Goal: Transaction & Acquisition: Purchase product/service

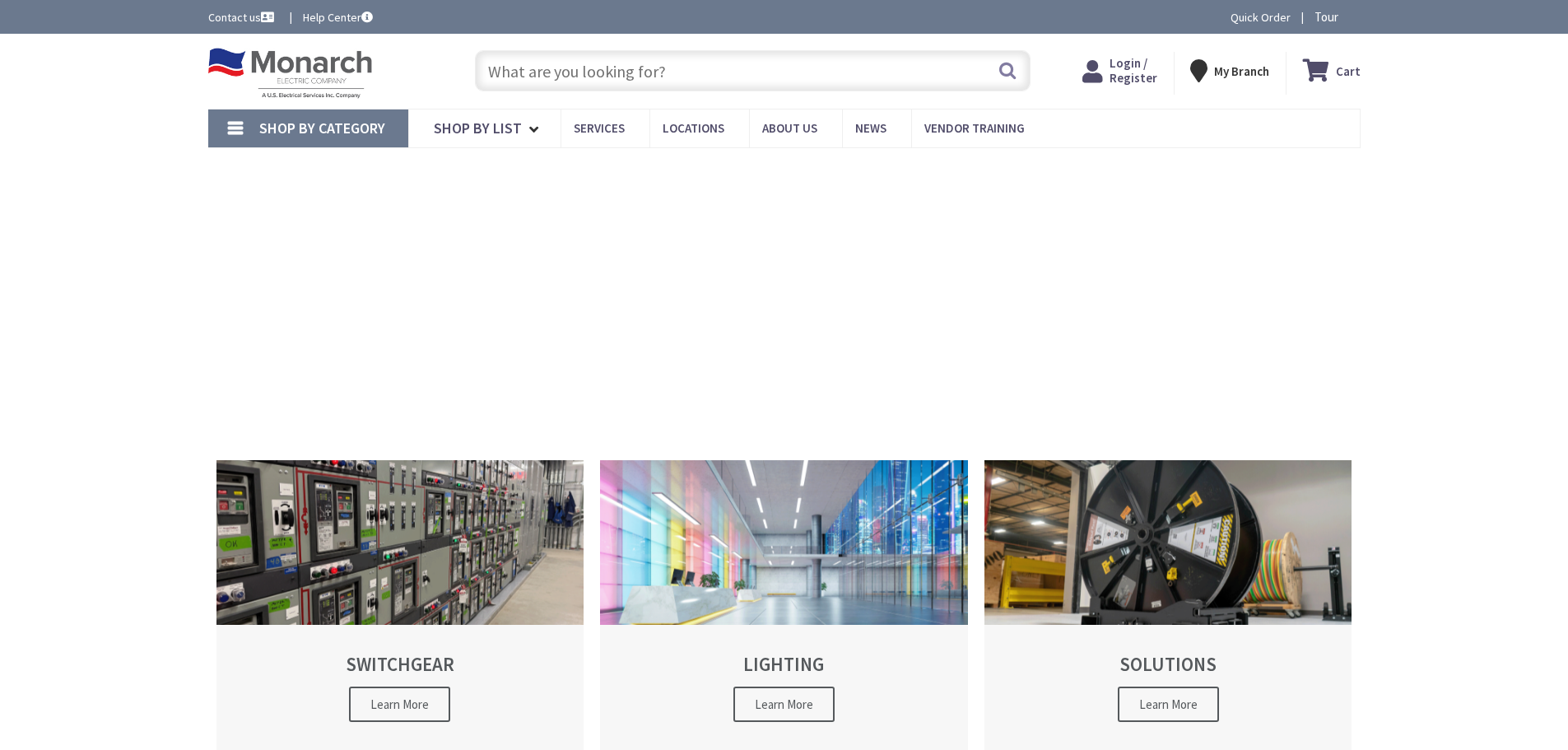
click at [636, 85] on input "text" at bounding box center [753, 70] width 556 height 41
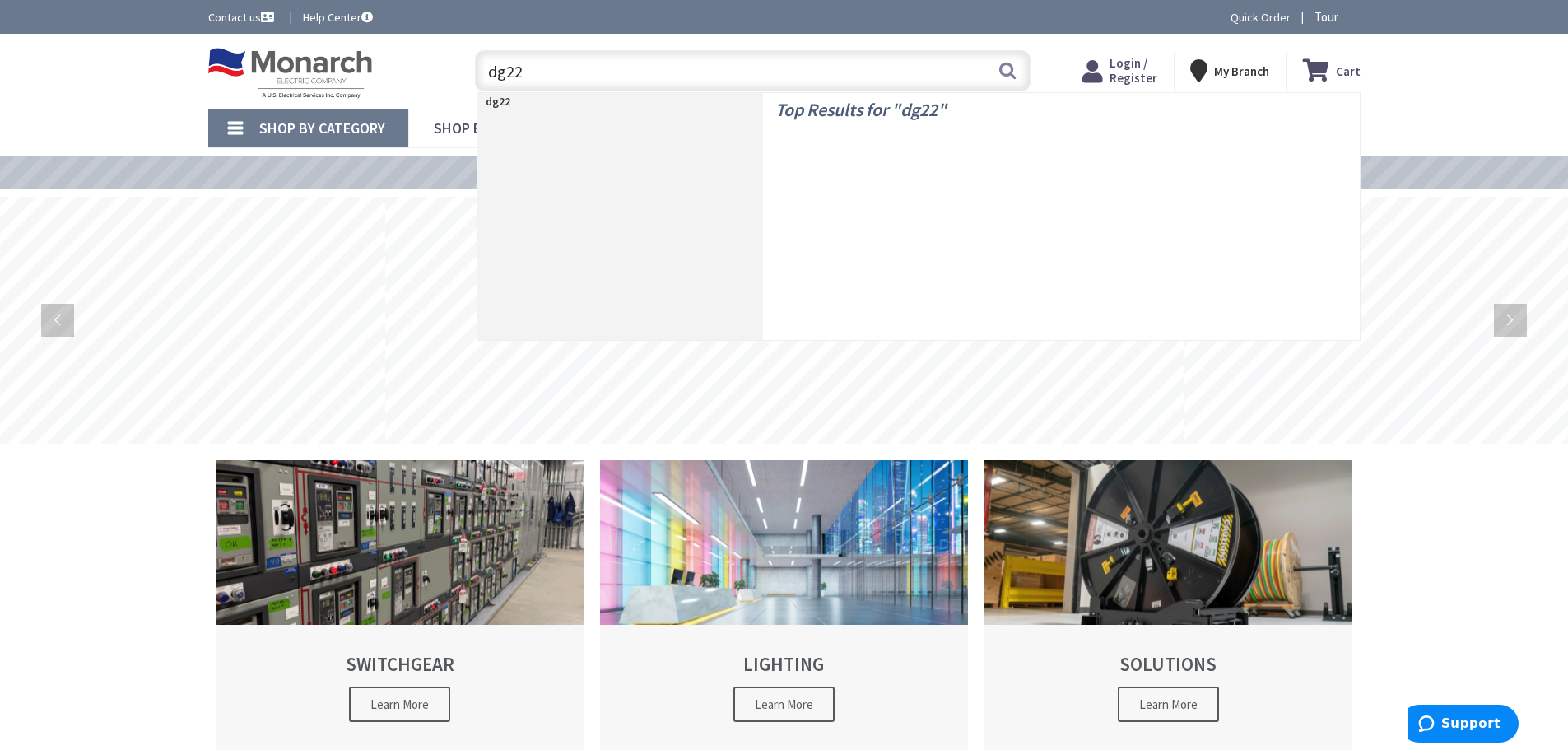
type input "dg221"
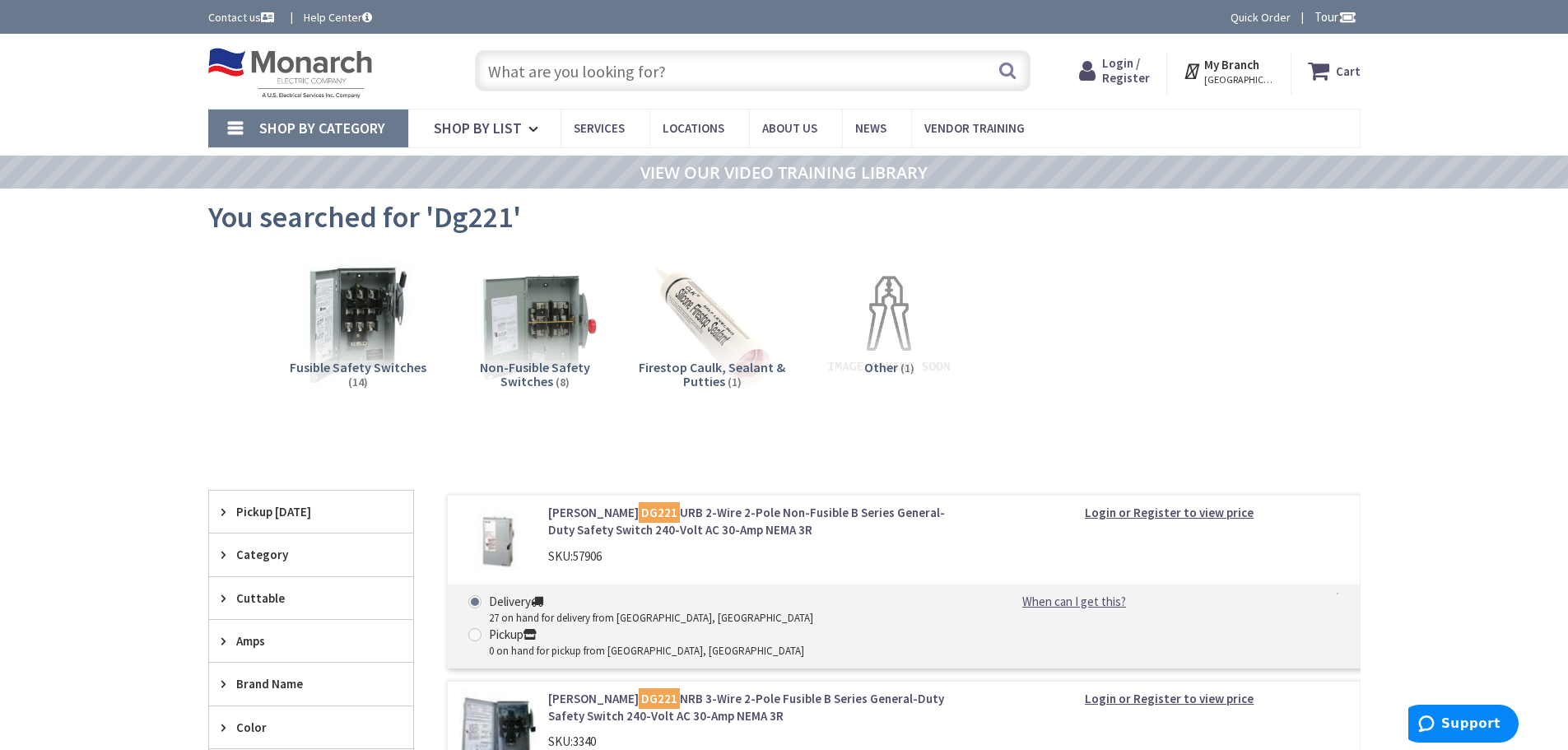
drag, startPoint x: 609, startPoint y: 66, endPoint x: 629, endPoint y: 82, distance: 25.6
click at [609, 66] on input "text" at bounding box center [753, 70] width 556 height 41
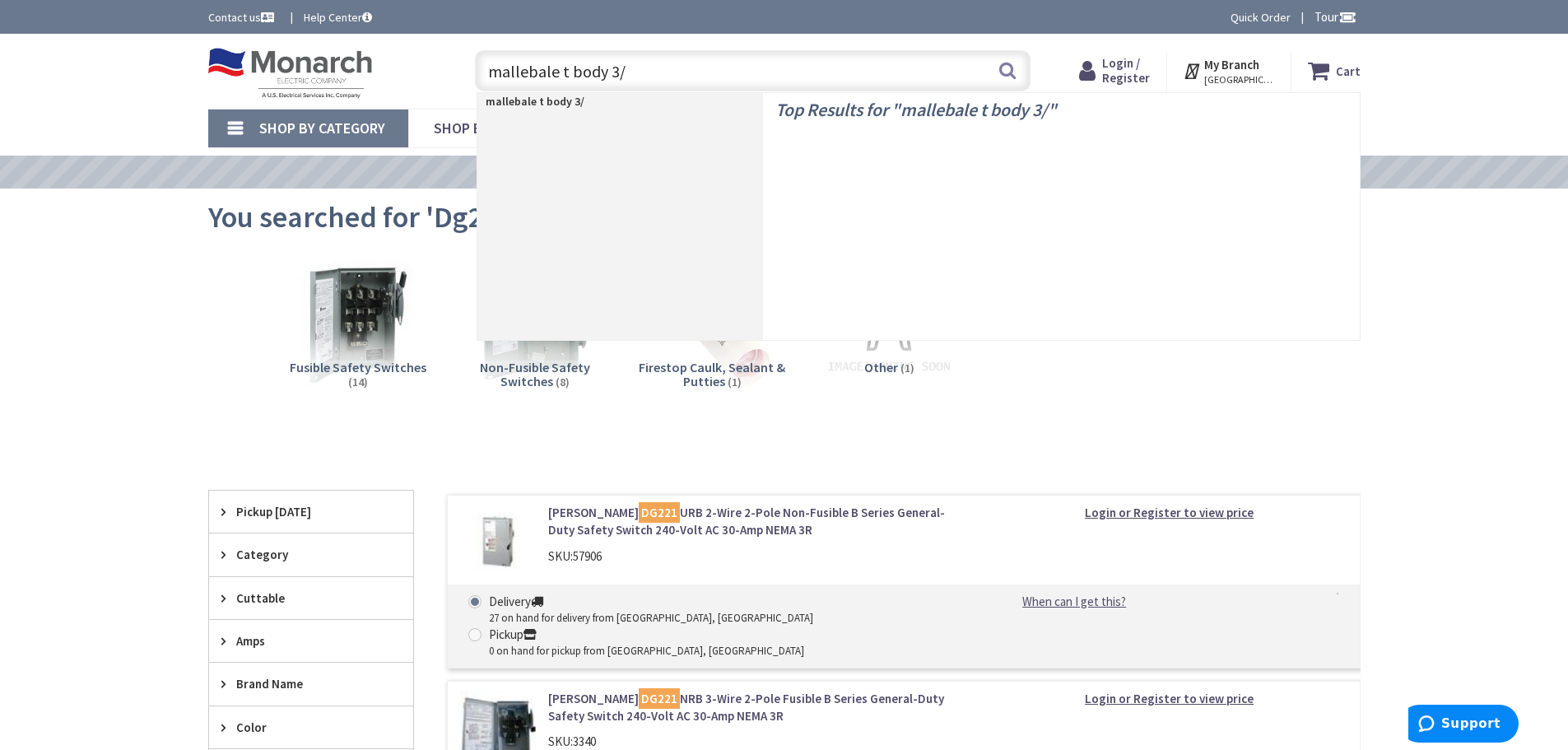
type input "mallebale t body 3/4"
